Goal: Navigation & Orientation: Find specific page/section

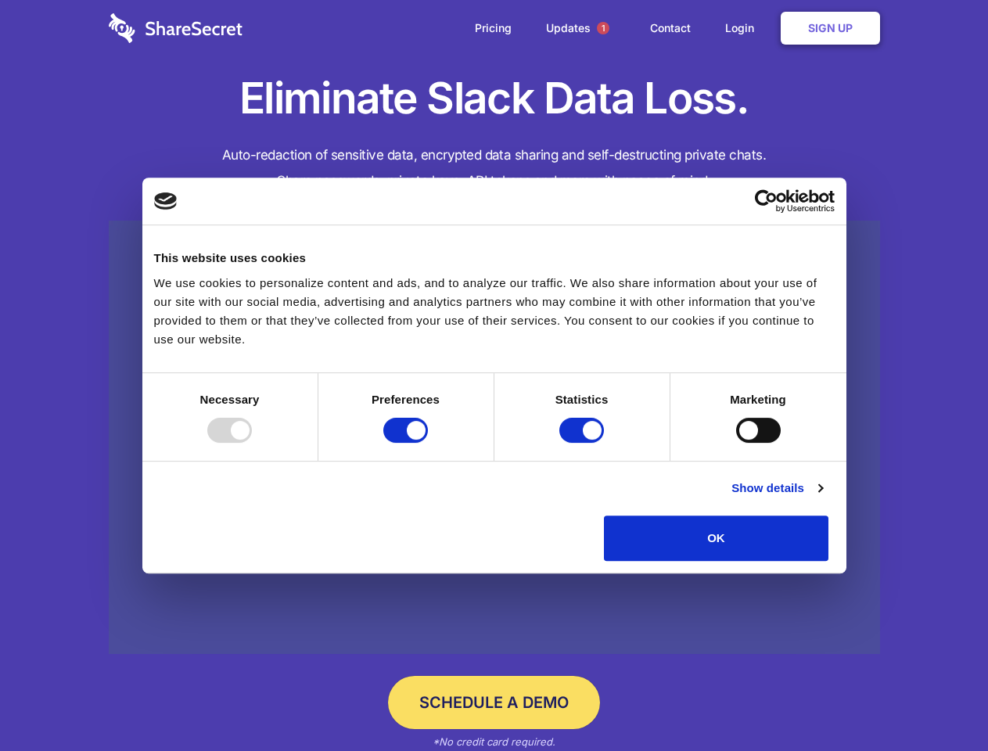
click at [252, 443] on div at bounding box center [229, 430] width 45 height 25
click at [428, 443] on input "Preferences" at bounding box center [405, 430] width 45 height 25
checkbox input "false"
click at [583, 443] on input "Statistics" at bounding box center [581, 430] width 45 height 25
checkbox input "false"
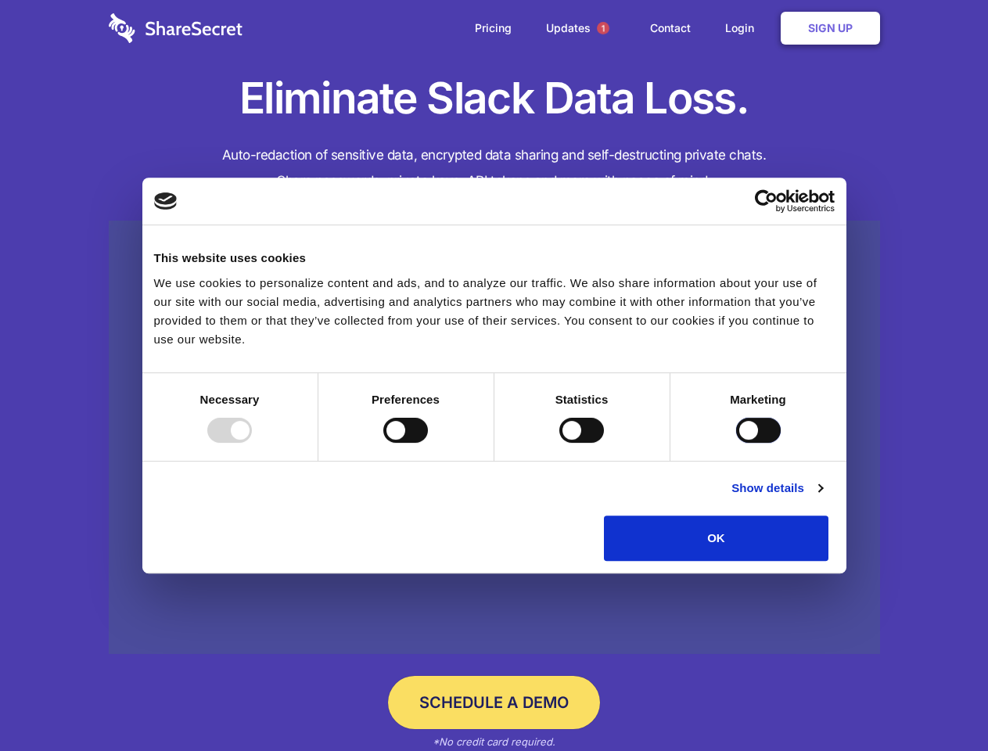
click at [736, 443] on input "Marketing" at bounding box center [758, 430] width 45 height 25
checkbox input "true"
click at [822, 497] on link "Show details" at bounding box center [776, 488] width 91 height 19
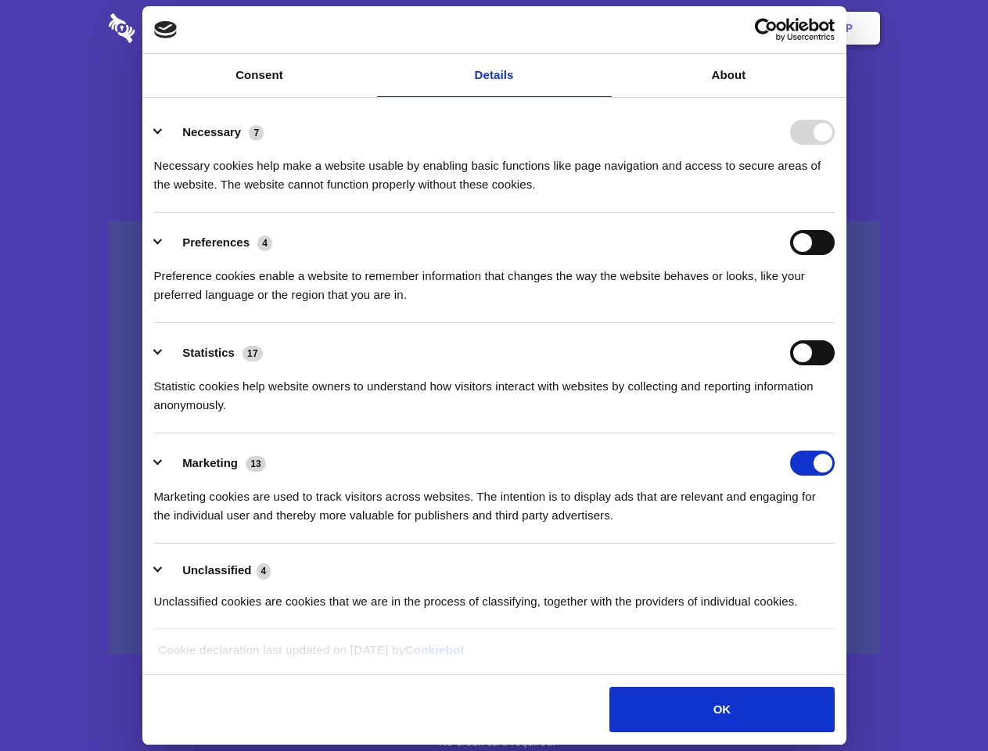
click at [834, 213] on li "Necessary 7 Necessary cookies help make a website usable by enabling basic func…" at bounding box center [494, 157] width 680 height 110
click at [602, 28] on span "1" at bounding box center [603, 28] width 13 height 13
